Goal: Complete application form: Complete application form

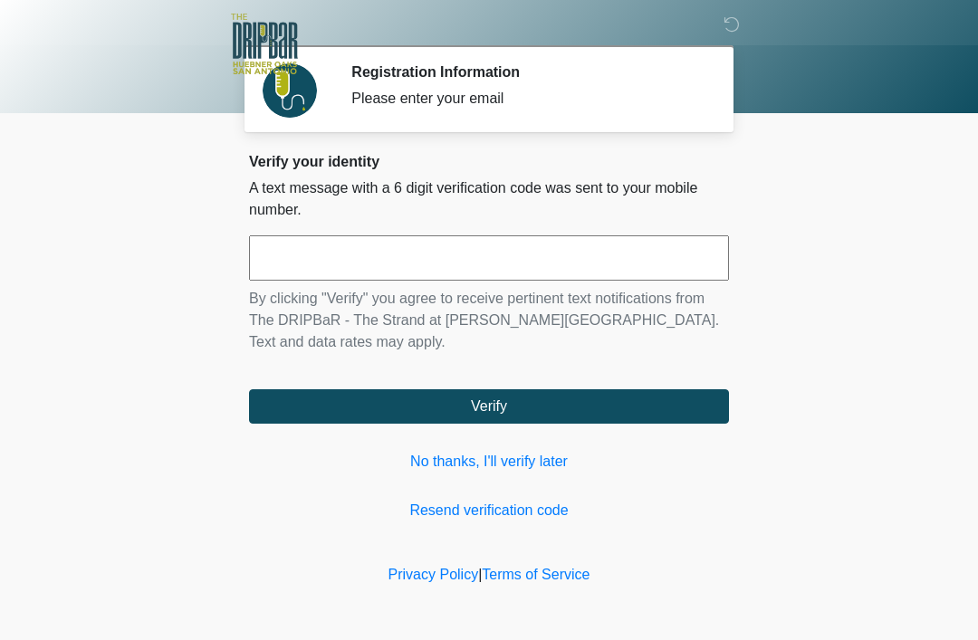
click at [488, 252] on input "text" at bounding box center [489, 257] width 480 height 45
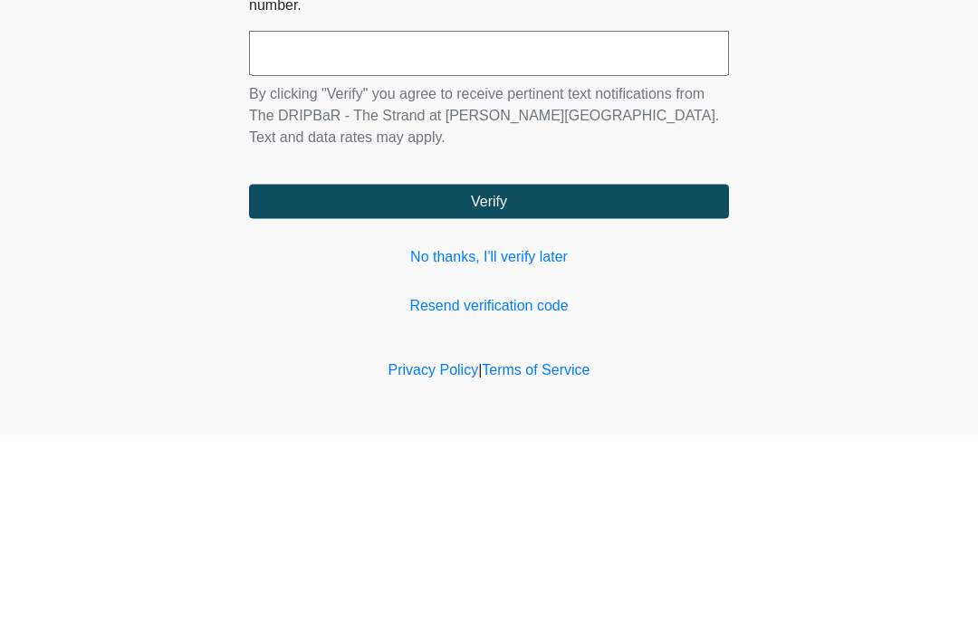
click at [517, 451] on link "No thanks, I'll verify later" at bounding box center [489, 462] width 480 height 22
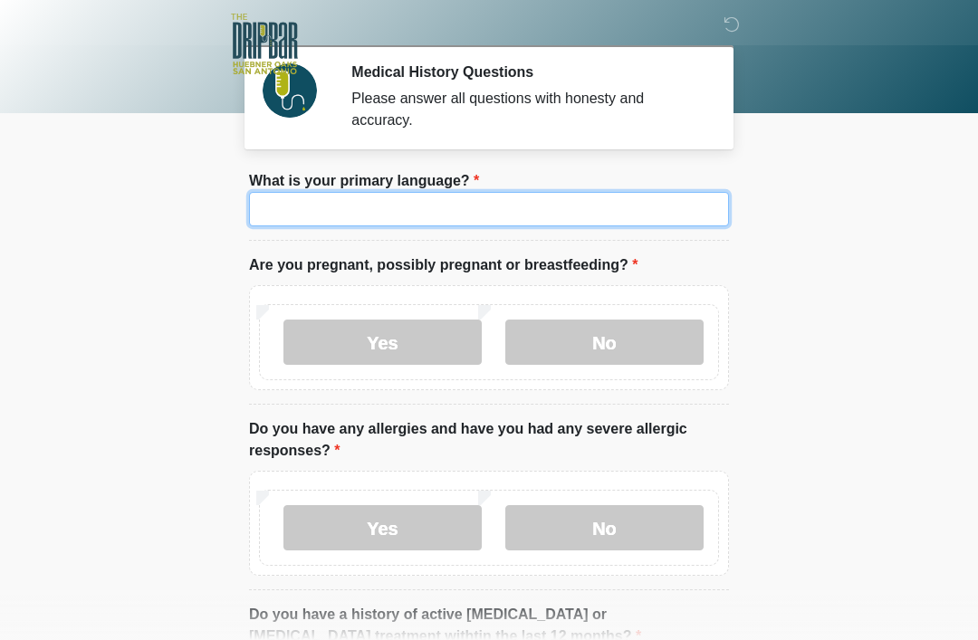
click at [646, 212] on input "What is your primary language?" at bounding box center [489, 209] width 480 height 34
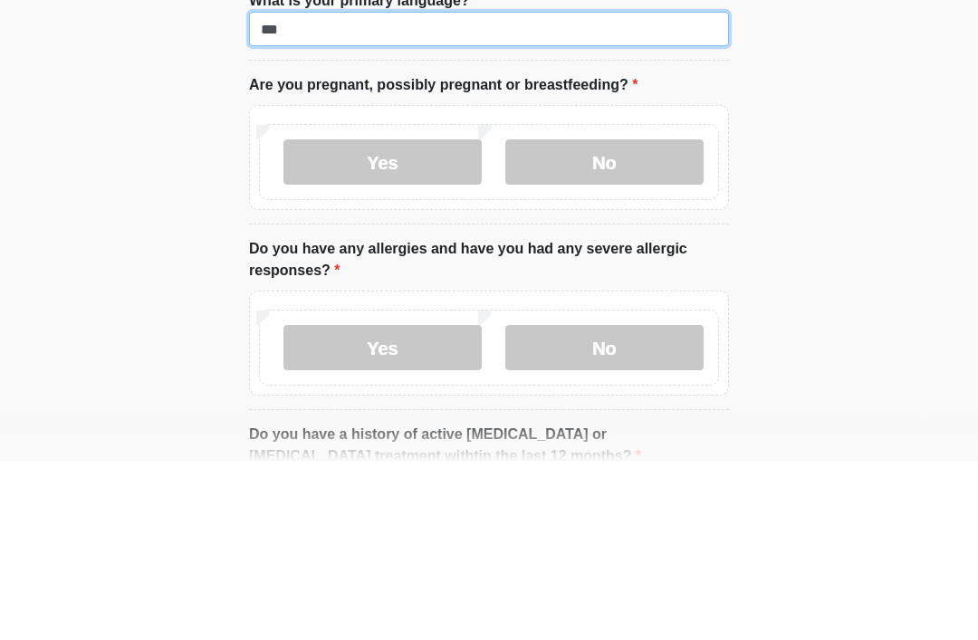
type input "***"
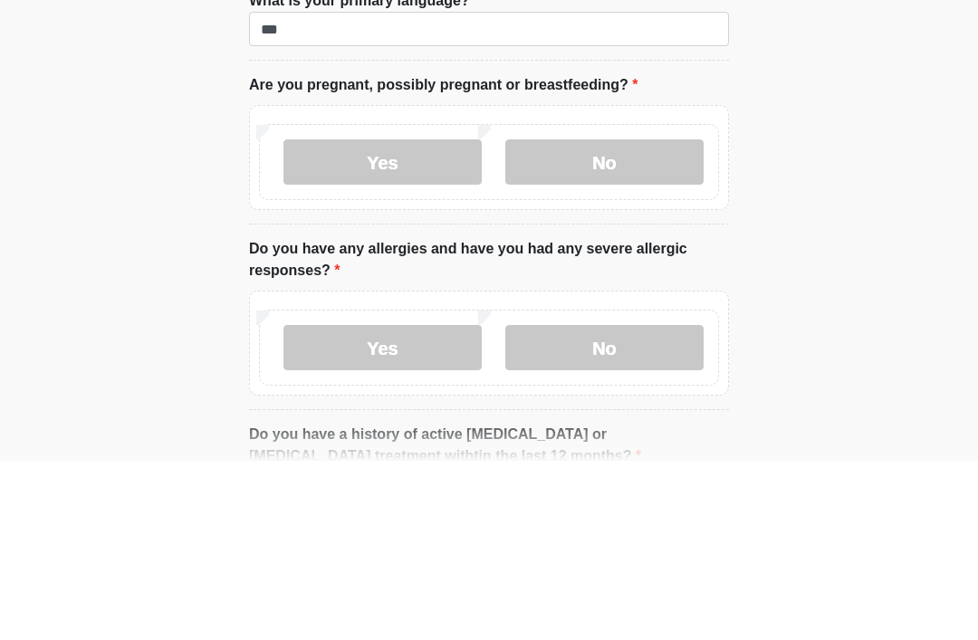
click at [649, 320] on label "No" at bounding box center [604, 342] width 198 height 45
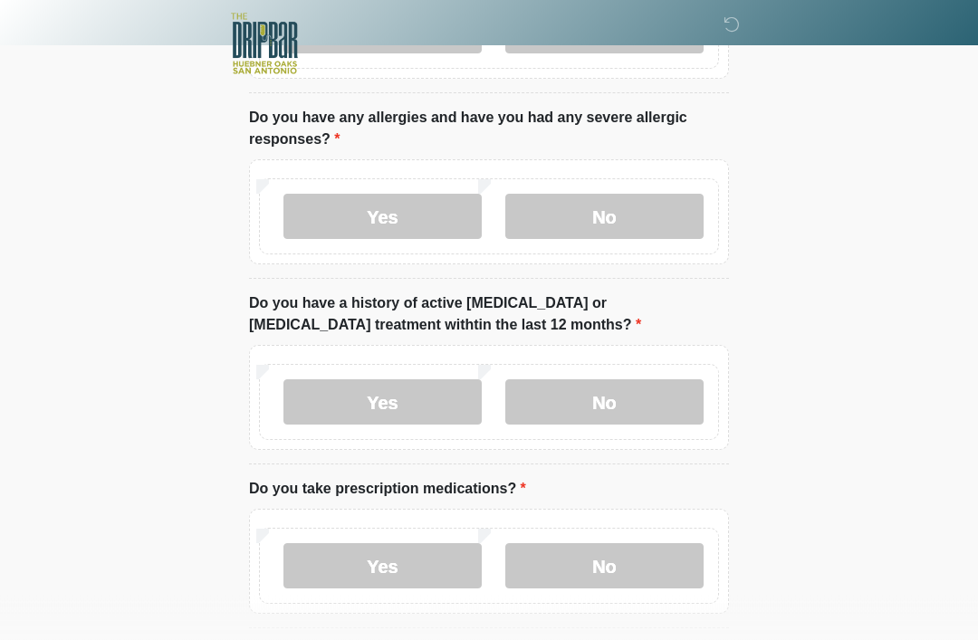
scroll to position [314, 0]
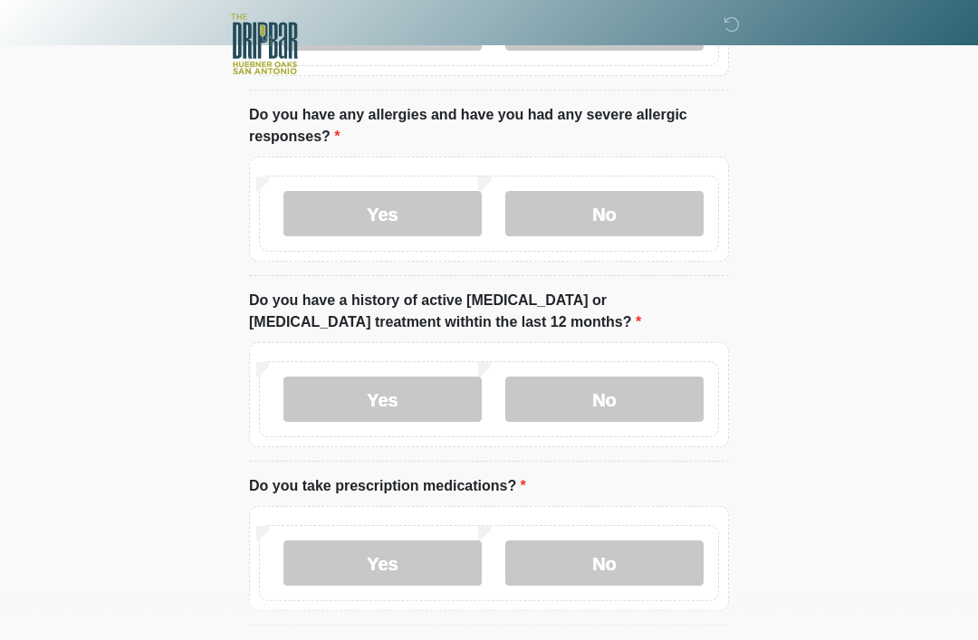
click at [389, 234] on label "Yes" at bounding box center [382, 213] width 198 height 45
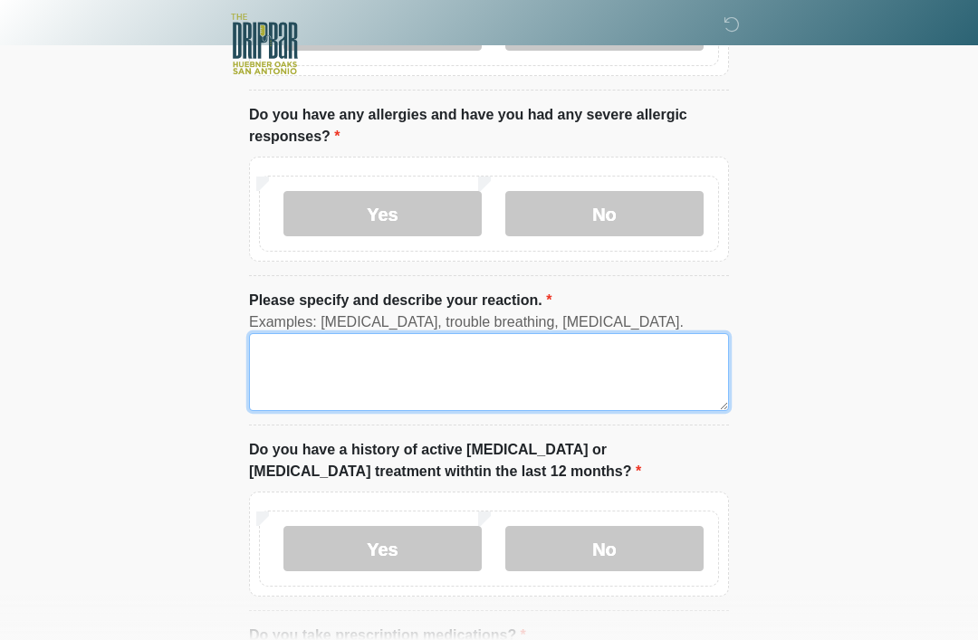
click at [534, 370] on textarea "Please specify and describe your reaction." at bounding box center [489, 372] width 480 height 78
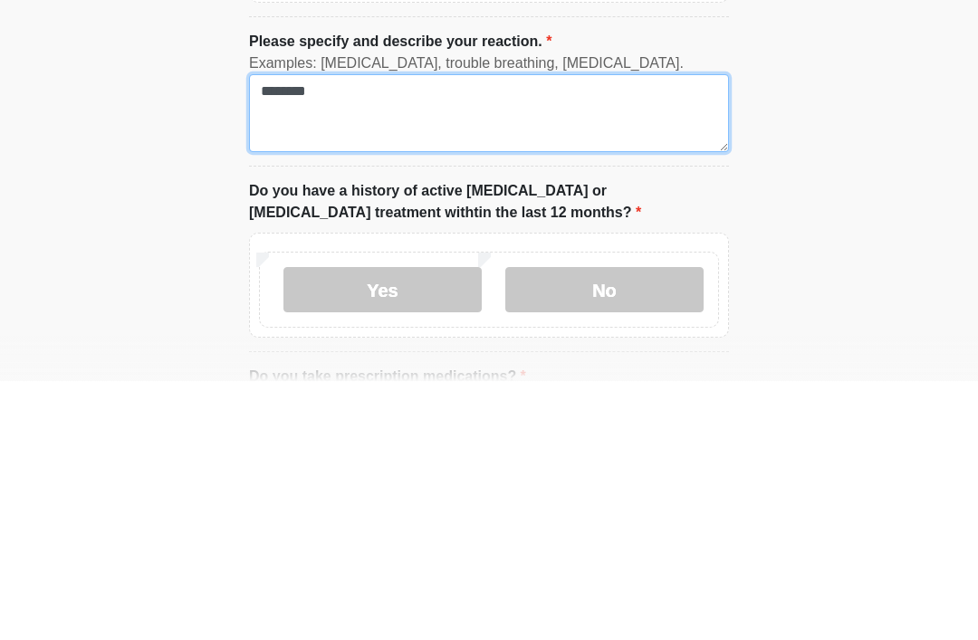
scroll to position [338, 0]
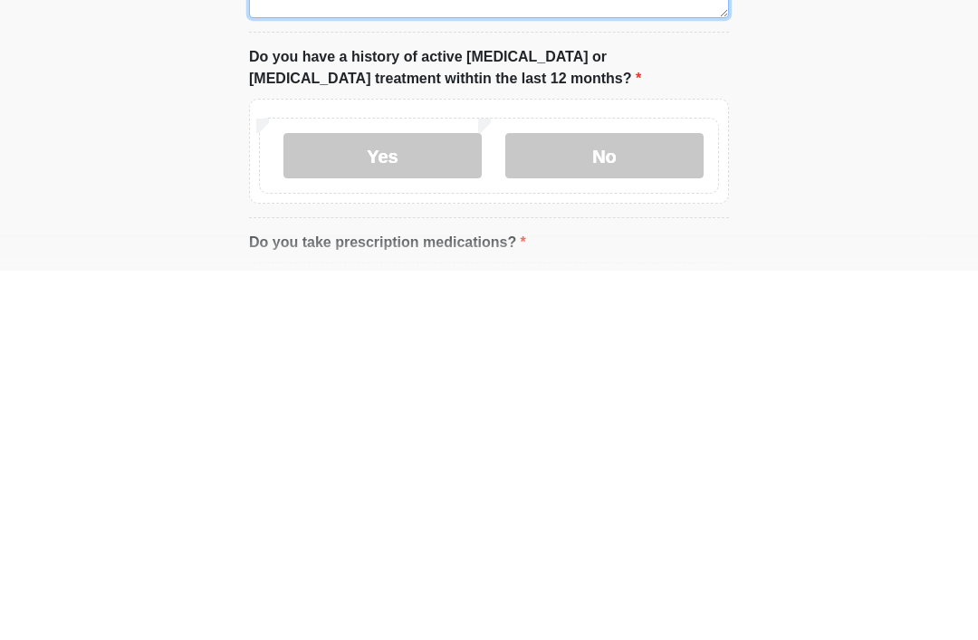
type textarea "********"
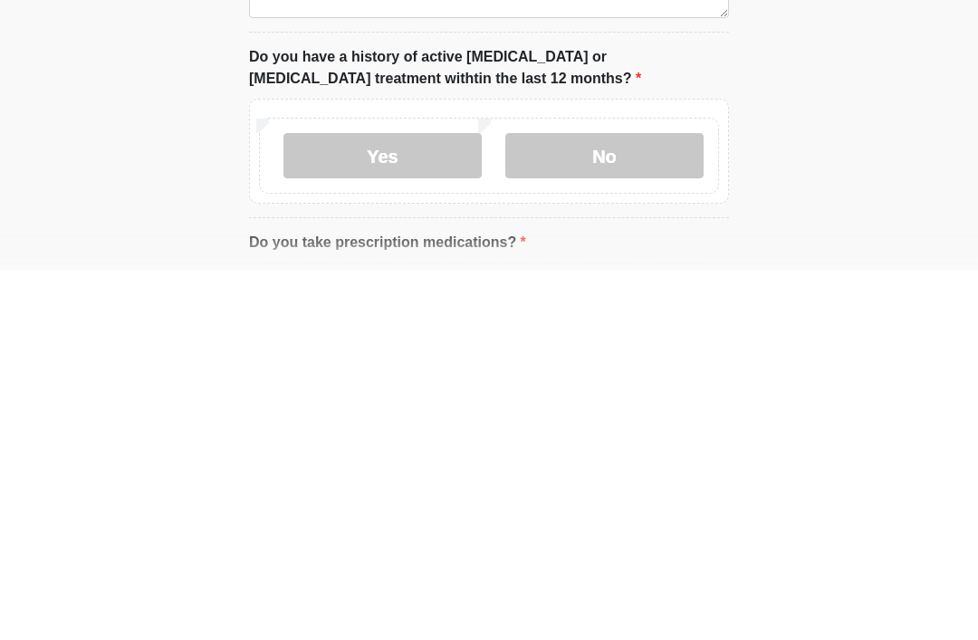
click at [662, 503] on label "No" at bounding box center [604, 525] width 198 height 45
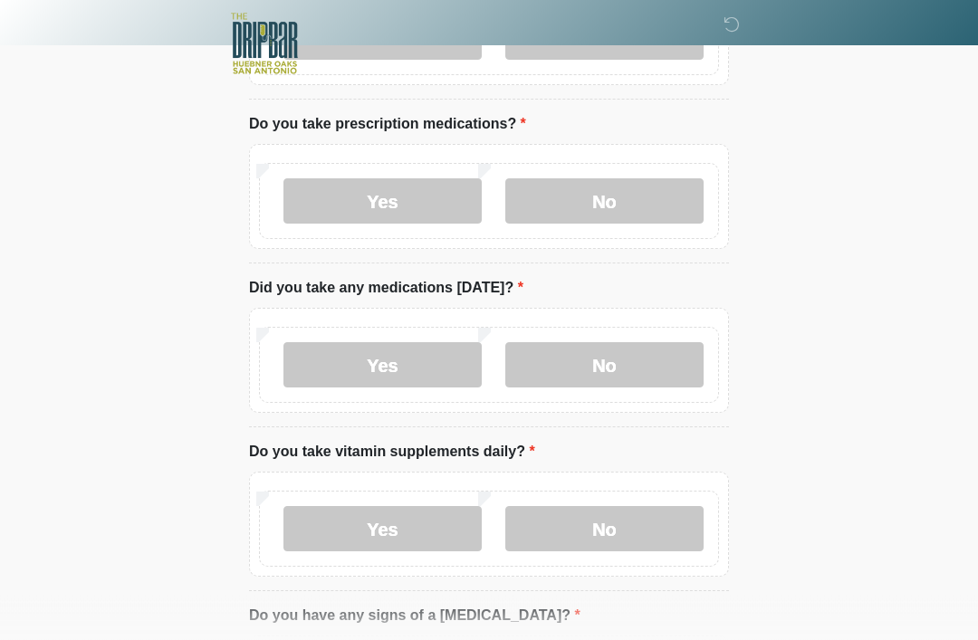
scroll to position [836, 0]
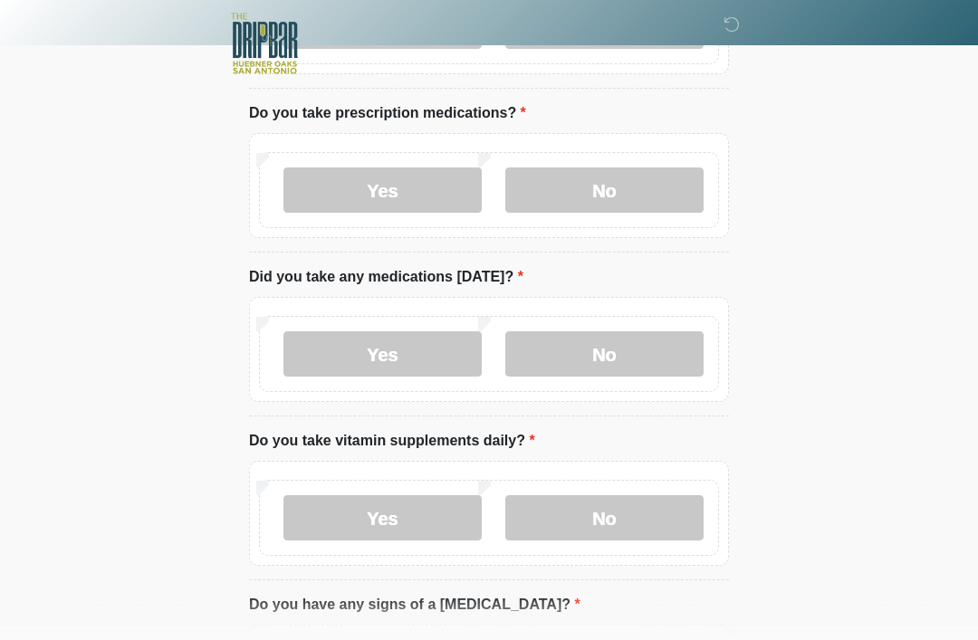
click at [411, 191] on label "Yes" at bounding box center [382, 190] width 198 height 45
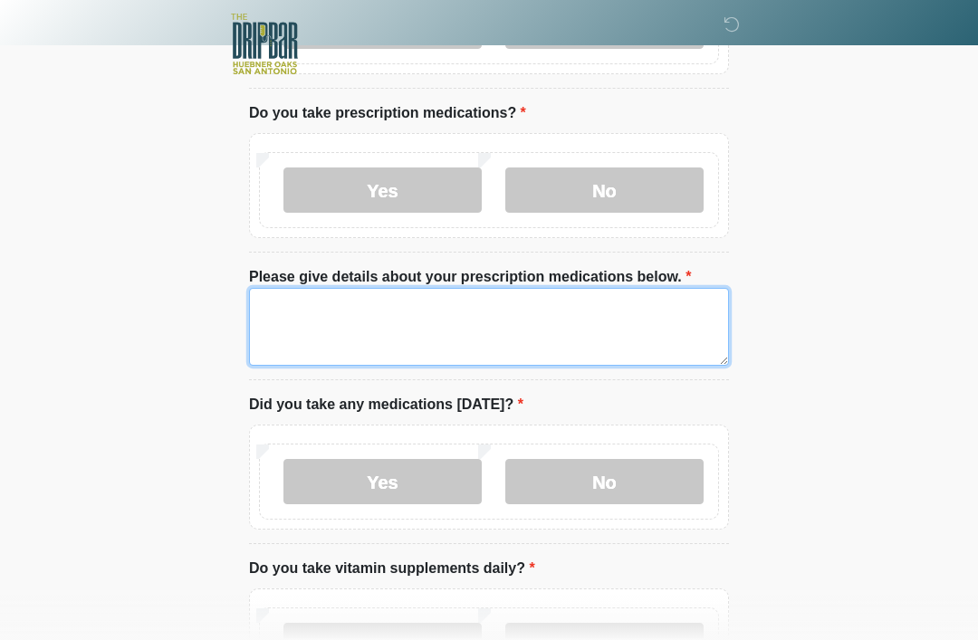
click at [543, 306] on textarea "Please give details about your prescription medications below." at bounding box center [489, 327] width 480 height 78
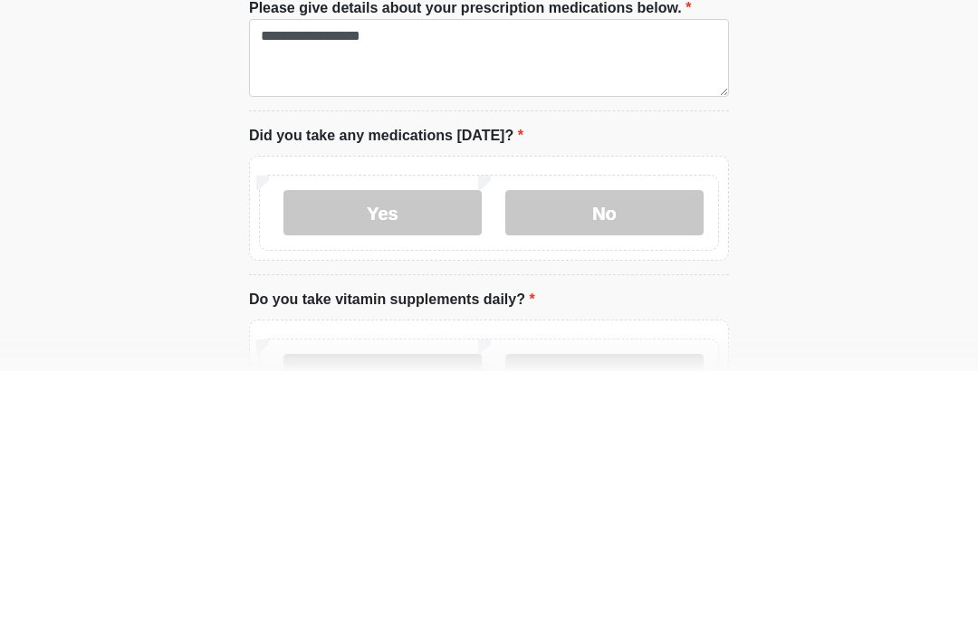
click at [639, 460] on label "No" at bounding box center [604, 482] width 198 height 45
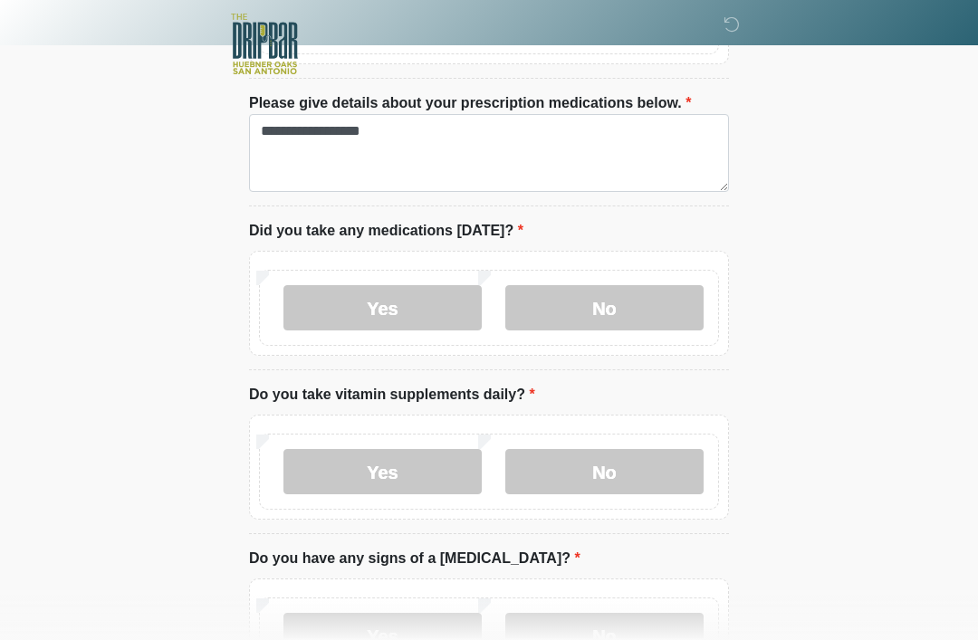
scroll to position [1019, 0]
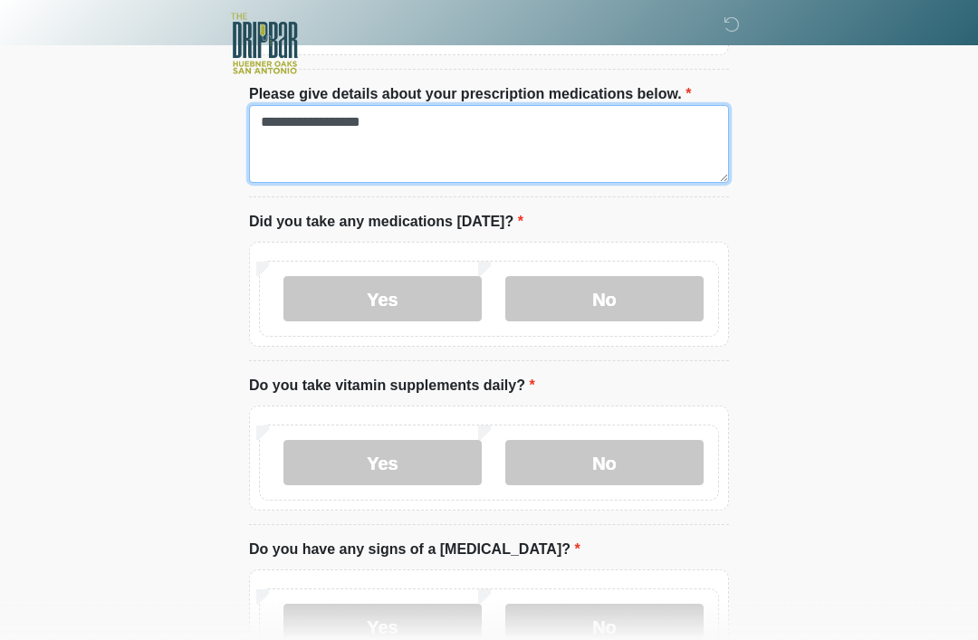
click at [624, 140] on textarea "**********" at bounding box center [489, 145] width 480 height 78
type textarea "*"
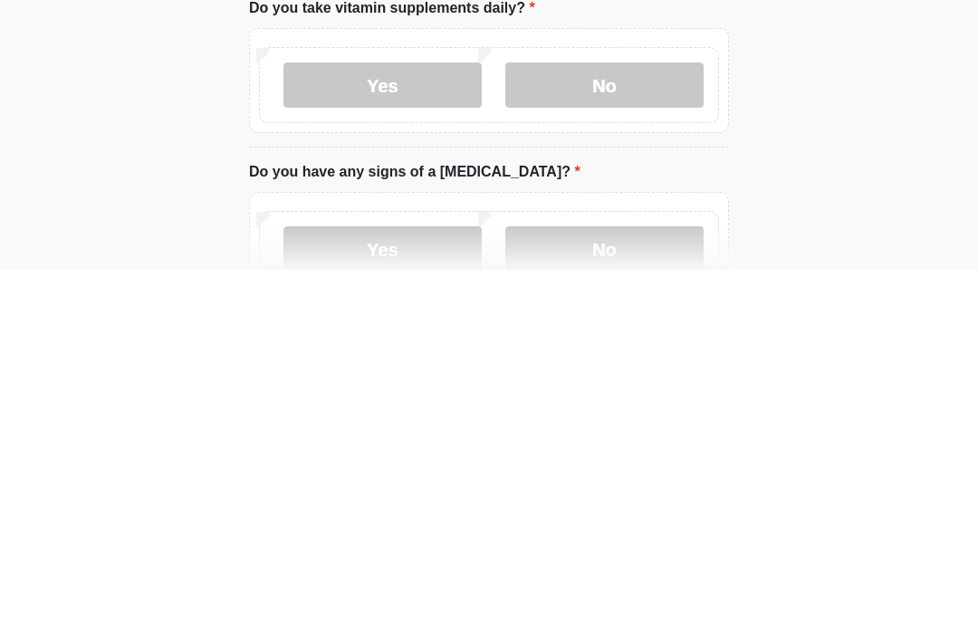
scroll to position [1127, 0]
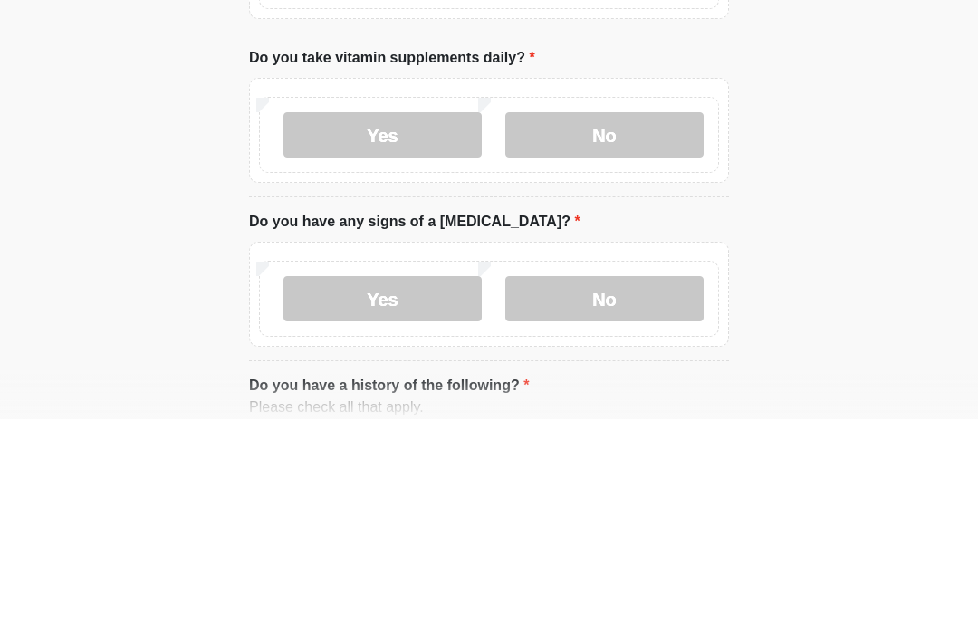
type textarea "**********"
click at [629, 318] on div "Yes No" at bounding box center [489, 356] width 460 height 76
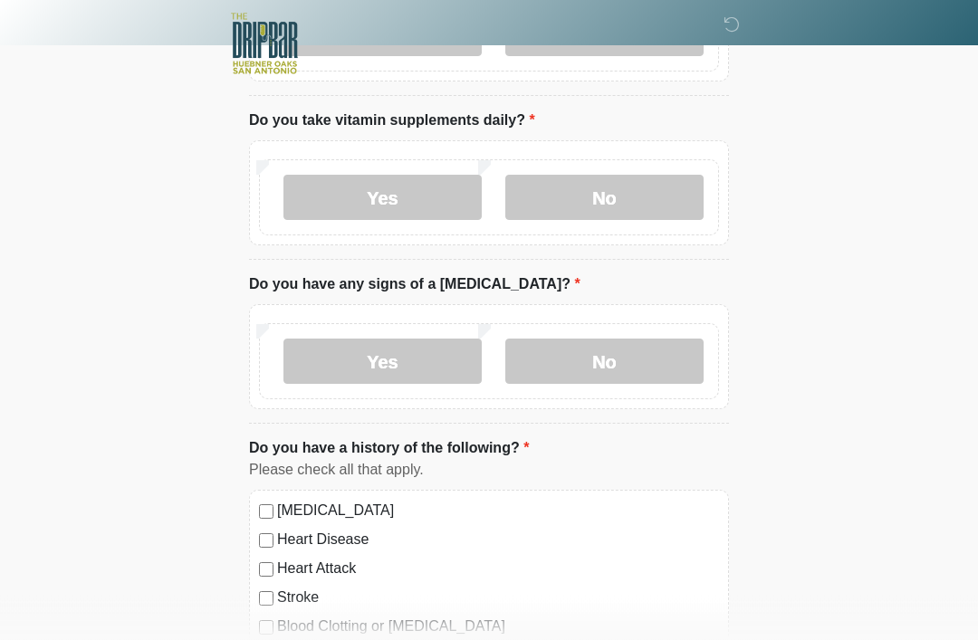
click at [649, 207] on label "No" at bounding box center [604, 198] width 198 height 45
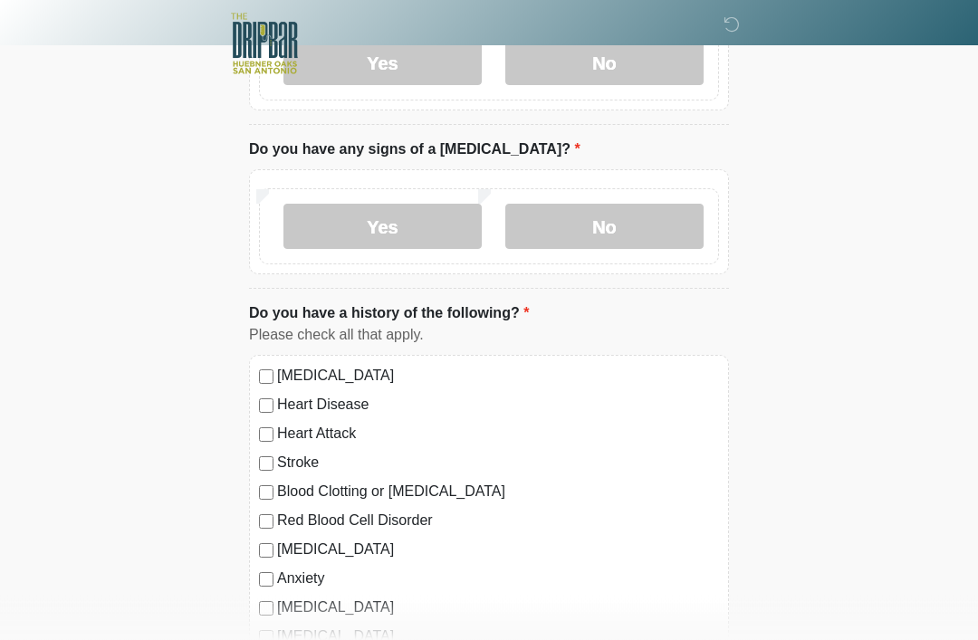
scroll to position [1420, 0]
click at [661, 221] on label "No" at bounding box center [604, 226] width 198 height 45
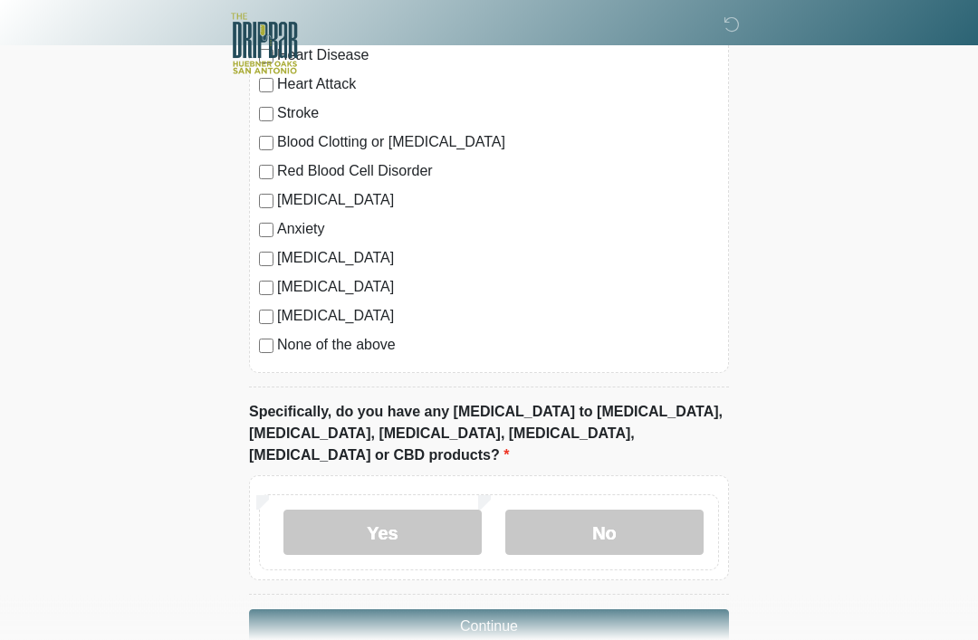
scroll to position [1767, 0]
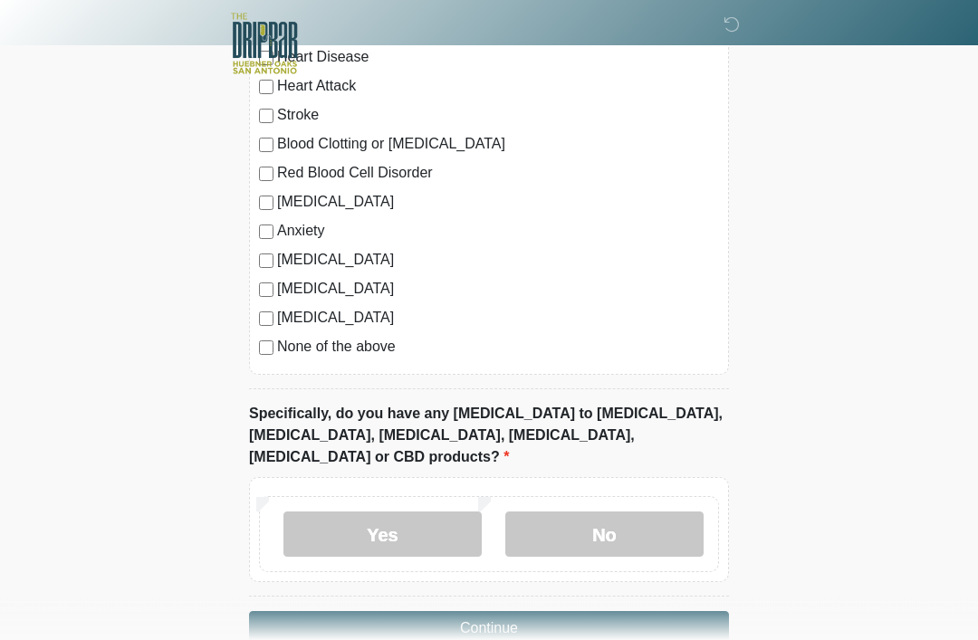
click at [621, 524] on label "No" at bounding box center [604, 535] width 198 height 45
click at [527, 611] on button "Continue" at bounding box center [489, 628] width 480 height 34
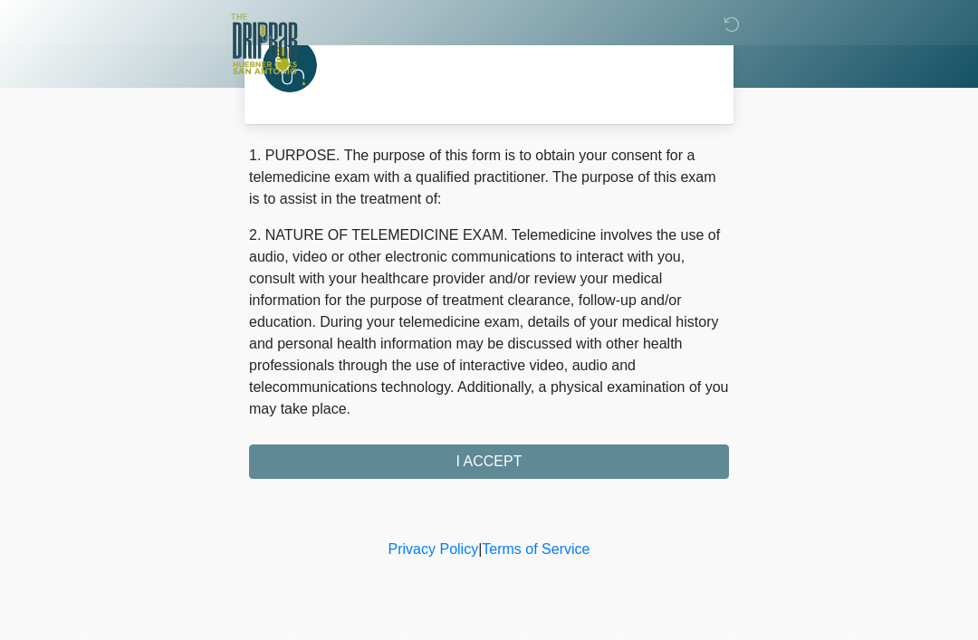
scroll to position [0, 0]
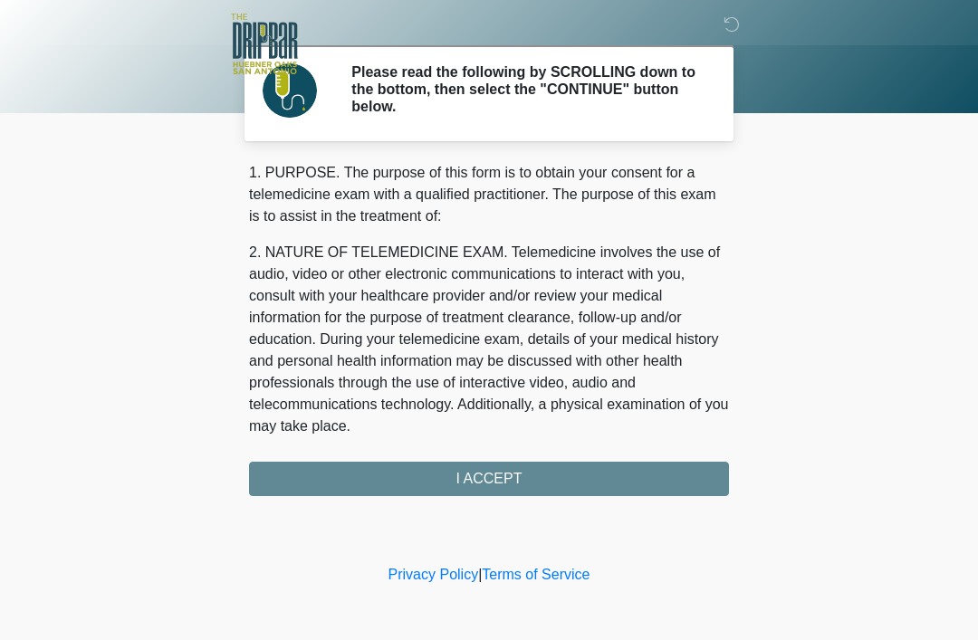
click at [573, 475] on div "1. PURPOSE. The purpose of this form is to obtain your consent for a telemedici…" at bounding box center [489, 329] width 480 height 334
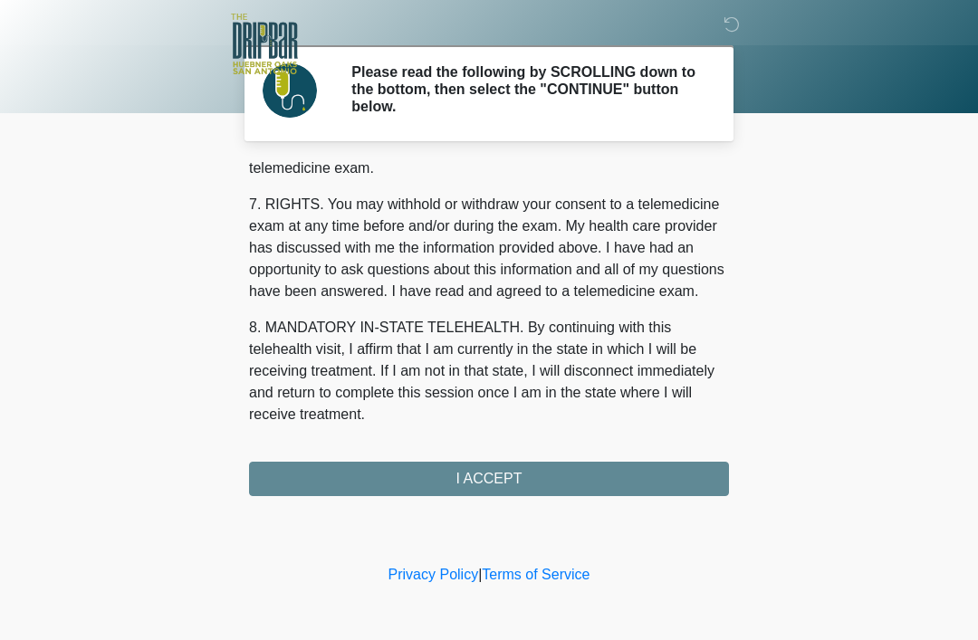
click at [543, 481] on button "I ACCEPT" at bounding box center [489, 479] width 480 height 34
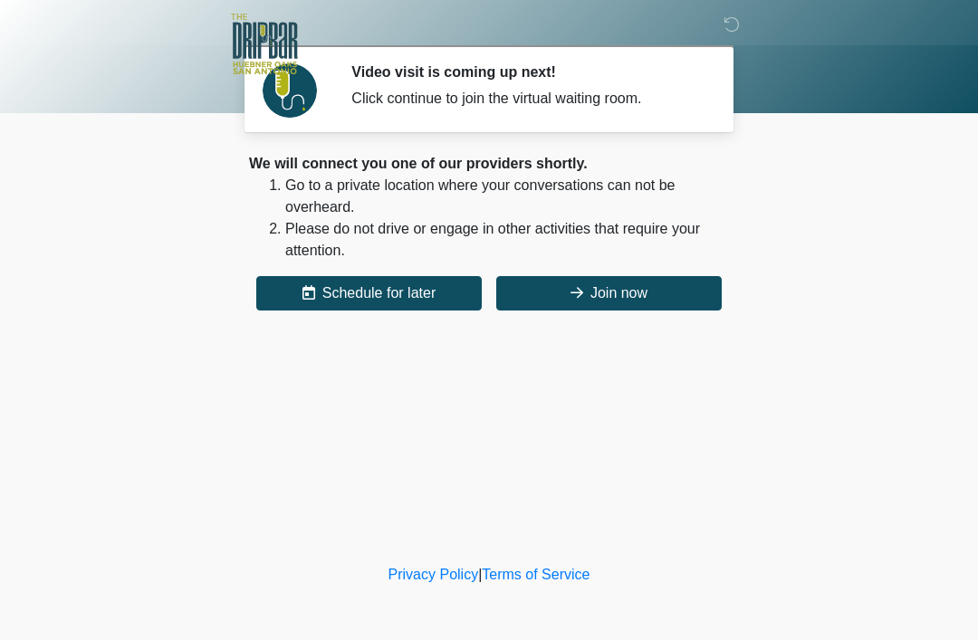
click at [655, 298] on button "Join now" at bounding box center [609, 293] width 226 height 34
